Goal: Task Accomplishment & Management: Manage account settings

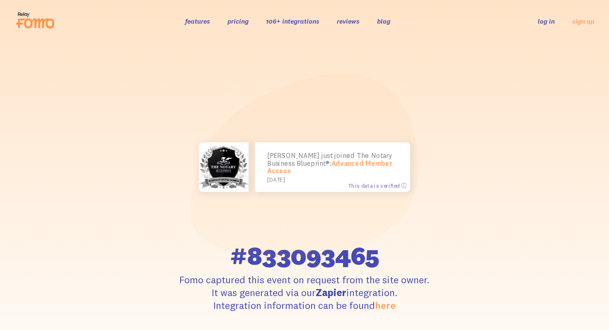
click at [539, 23] on link "log in" at bounding box center [545, 21] width 17 height 8
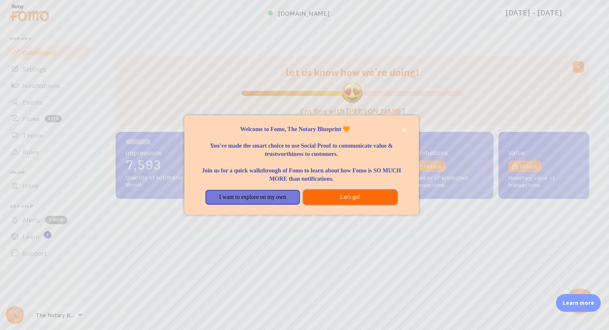
click at [346, 197] on button "Let's go!" at bounding box center [350, 197] width 94 height 15
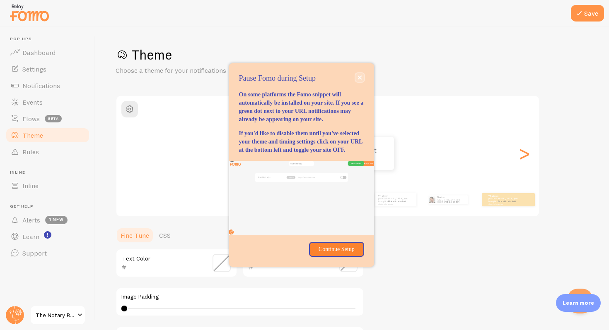
click at [359, 75] on icon "close," at bounding box center [359, 77] width 4 height 4
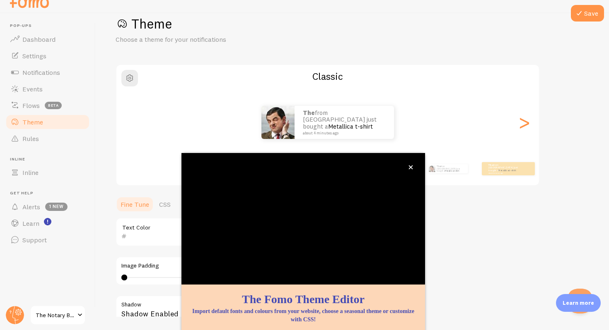
scroll to position [57, 0]
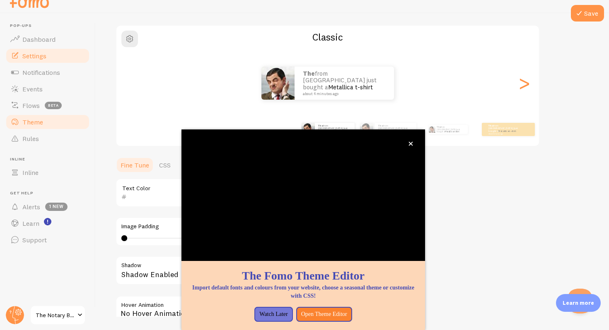
click at [32, 59] on span "Settings" at bounding box center [34, 56] width 24 height 8
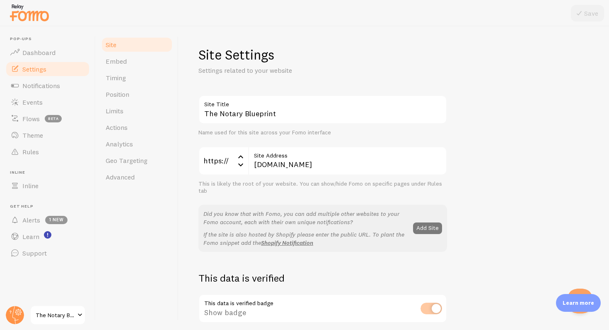
click at [421, 231] on button "Add Site" at bounding box center [427, 229] width 29 height 12
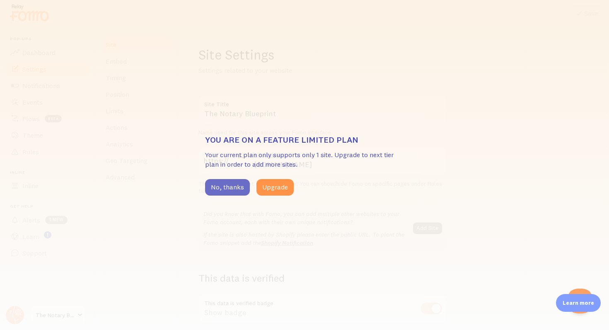
click at [232, 191] on button "No, thanks" at bounding box center [227, 187] width 45 height 17
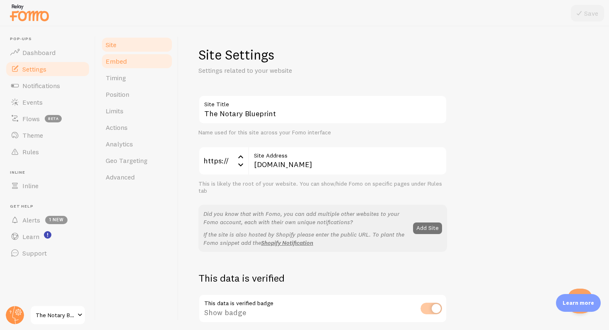
click at [125, 67] on link "Embed" at bounding box center [137, 61] width 72 height 17
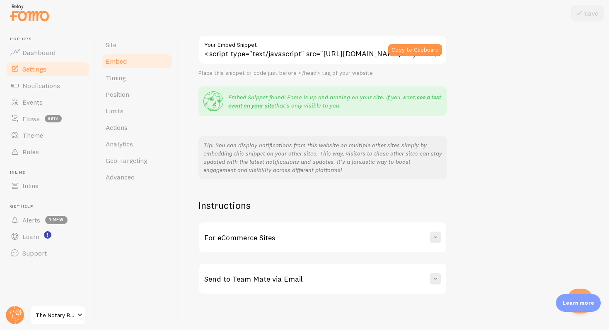
scroll to position [73, 0]
